Goal: Transaction & Acquisition: Purchase product/service

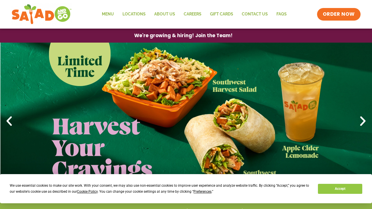
click at [364, 121] on icon "Next slide" at bounding box center [363, 121] width 13 height 13
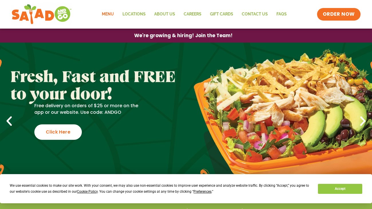
click at [112, 15] on link "Menu" at bounding box center [108, 14] width 21 height 13
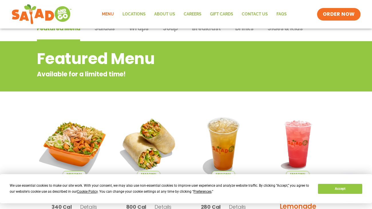
scroll to position [22, 0]
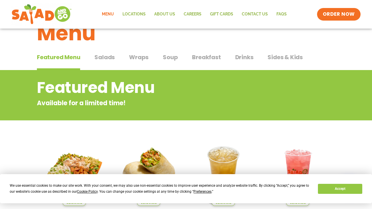
click at [100, 56] on span "Salads" at bounding box center [104, 57] width 20 height 9
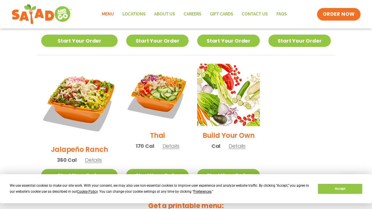
scroll to position [406, 0]
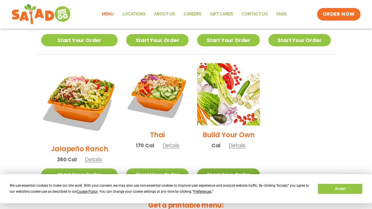
click at [237, 169] on link "Start Your Order" at bounding box center [228, 175] width 62 height 12
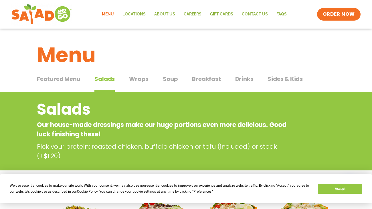
click at [141, 79] on span "Wraps" at bounding box center [138, 79] width 19 height 9
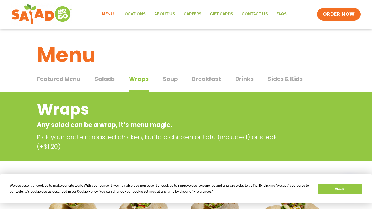
click at [343, 194] on div "We use essential cookies to make our site work. With your consent, we may also …" at bounding box center [186, 189] width 352 height 12
click at [340, 191] on button "Accept" at bounding box center [340, 189] width 44 height 10
